Goal: Book appointment/travel/reservation

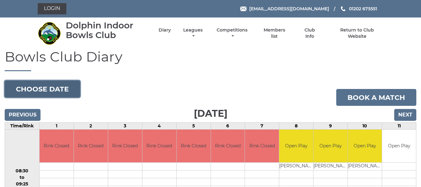
click at [51, 88] on button "Choose date" at bounding box center [42, 88] width 75 height 17
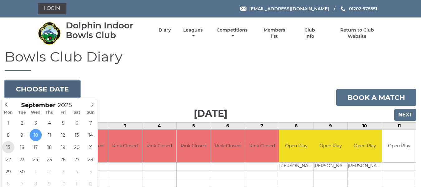
type input "[DATE]"
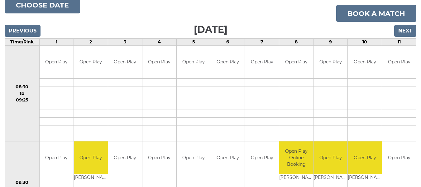
scroll to position [93, 0]
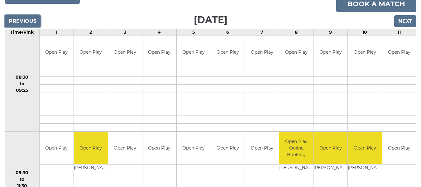
click at [14, 18] on input "Previous" at bounding box center [23, 21] width 36 height 12
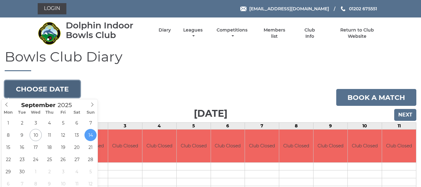
drag, startPoint x: 49, startPoint y: 88, endPoint x: 53, endPoint y: 90, distance: 4.1
click at [52, 90] on button "Choose date" at bounding box center [42, 88] width 75 height 17
type input "2025-09-11"
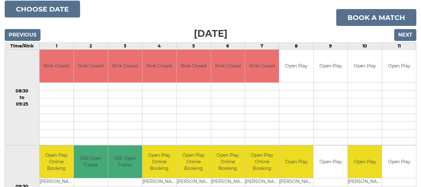
scroll to position [26, 0]
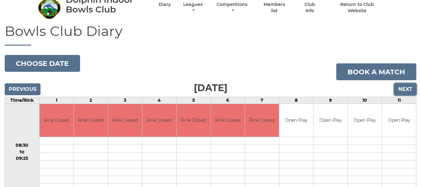
click at [403, 89] on input "Next" at bounding box center [405, 89] width 22 height 12
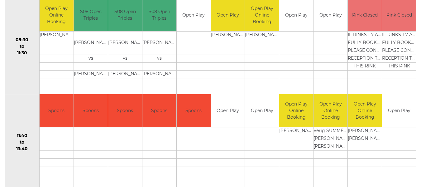
scroll to position [216, 0]
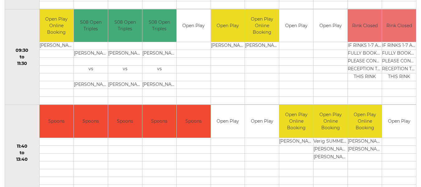
drag, startPoint x: 372, startPoint y: 146, endPoint x: 199, endPoint y: 151, distance: 173.0
click at [205, 151] on td at bounding box center [194, 149] width 34 height 8
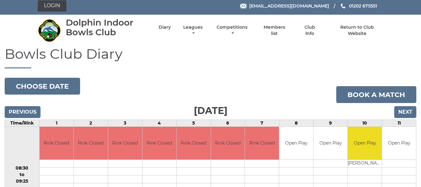
scroll to position [0, 0]
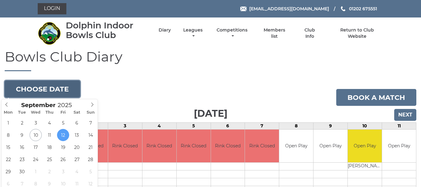
click at [42, 89] on button "Choose date" at bounding box center [42, 88] width 75 height 17
type input "2025-09-15"
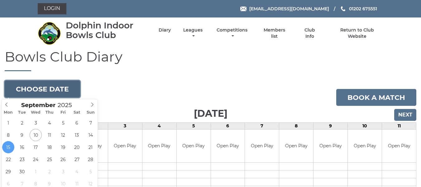
click at [57, 88] on button "Choose date" at bounding box center [42, 88] width 75 height 17
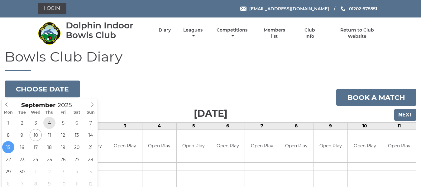
drag, startPoint x: 50, startPoint y: 121, endPoint x: 50, endPoint y: 128, distance: 6.9
type input "2025-09-18"
drag, startPoint x: 50, startPoint y: 128, endPoint x: 50, endPoint y: 147, distance: 19.0
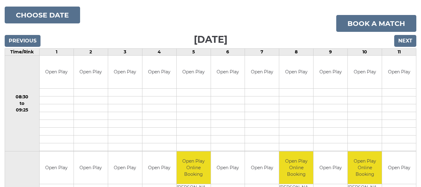
scroll to position [62, 0]
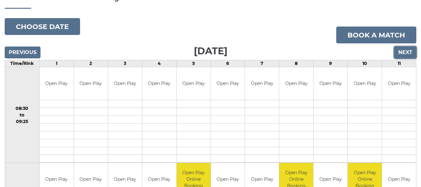
click at [405, 52] on input "Next" at bounding box center [405, 52] width 22 height 12
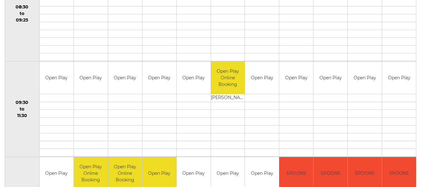
scroll to position [62, 0]
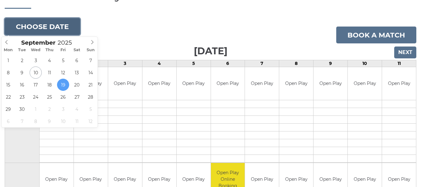
click at [36, 29] on button "Choose date" at bounding box center [42, 26] width 75 height 17
type input "[DATE]"
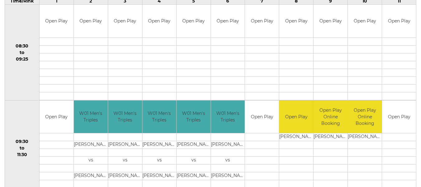
scroll to position [62, 0]
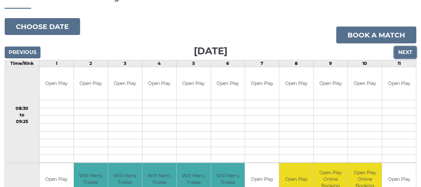
click at [403, 51] on input "Next" at bounding box center [405, 52] width 22 height 12
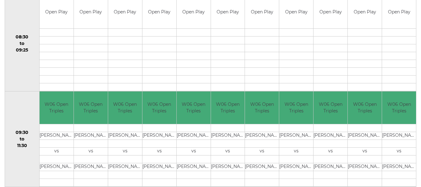
scroll to position [93, 0]
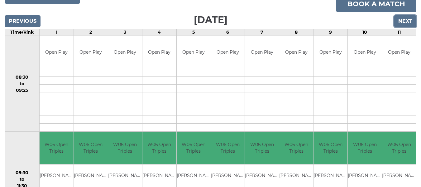
click at [405, 23] on input "Next" at bounding box center [405, 21] width 22 height 12
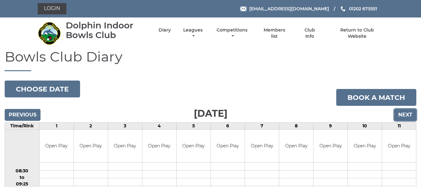
click at [403, 113] on input "Next" at bounding box center [405, 115] width 22 height 12
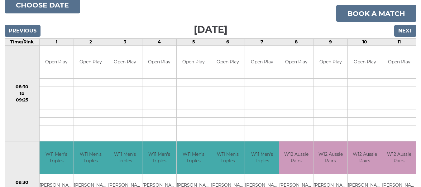
scroll to position [78, 0]
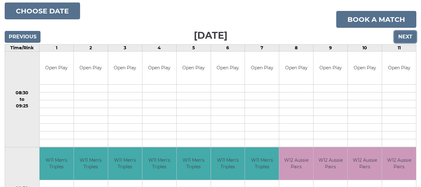
click at [406, 35] on input "Next" at bounding box center [405, 37] width 22 height 12
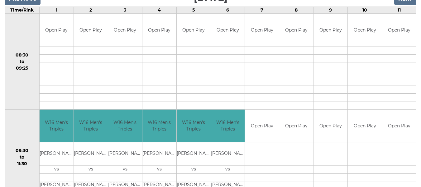
scroll to position [125, 0]
